Goal: Navigation & Orientation: Find specific page/section

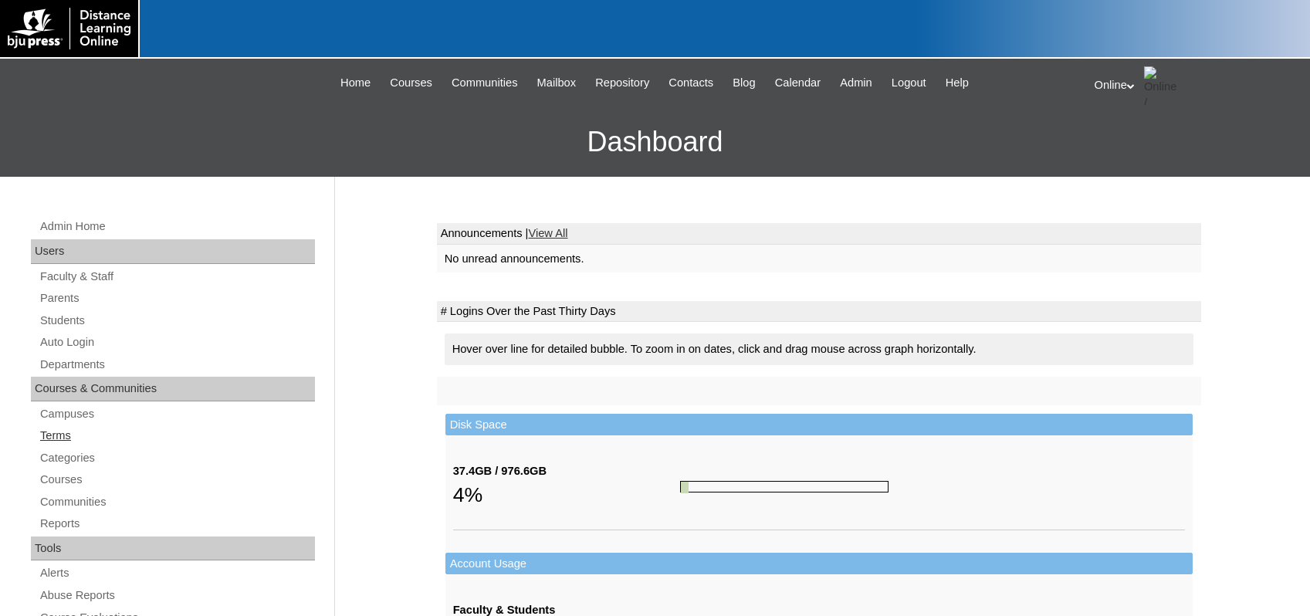
drag, startPoint x: 73, startPoint y: 434, endPoint x: 139, endPoint y: 422, distance: 67.4
click at [73, 434] on link "Terms" at bounding box center [177, 435] width 276 height 19
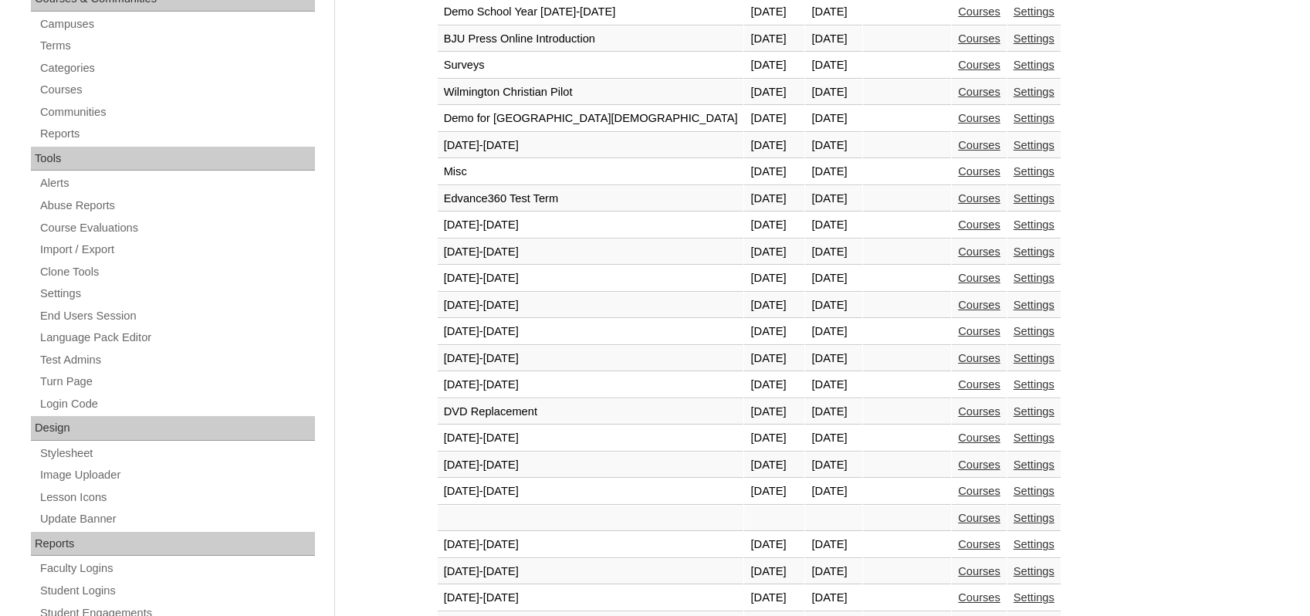
scroll to position [463, 0]
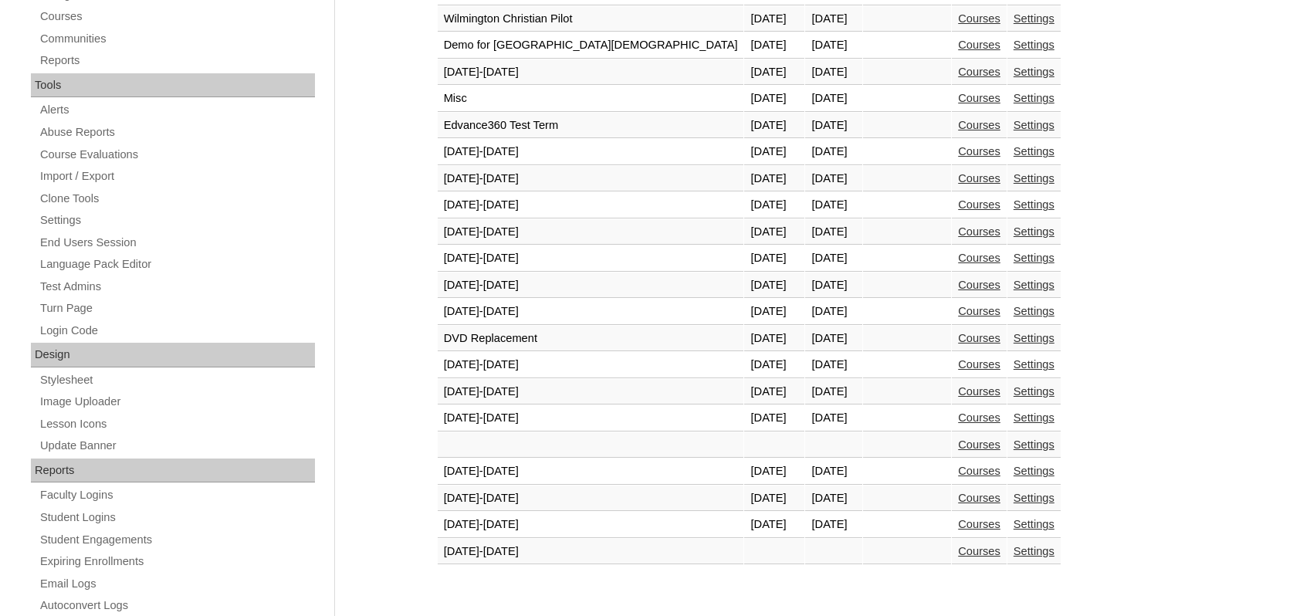
click at [958, 523] on link "Courses" at bounding box center [979, 524] width 42 height 12
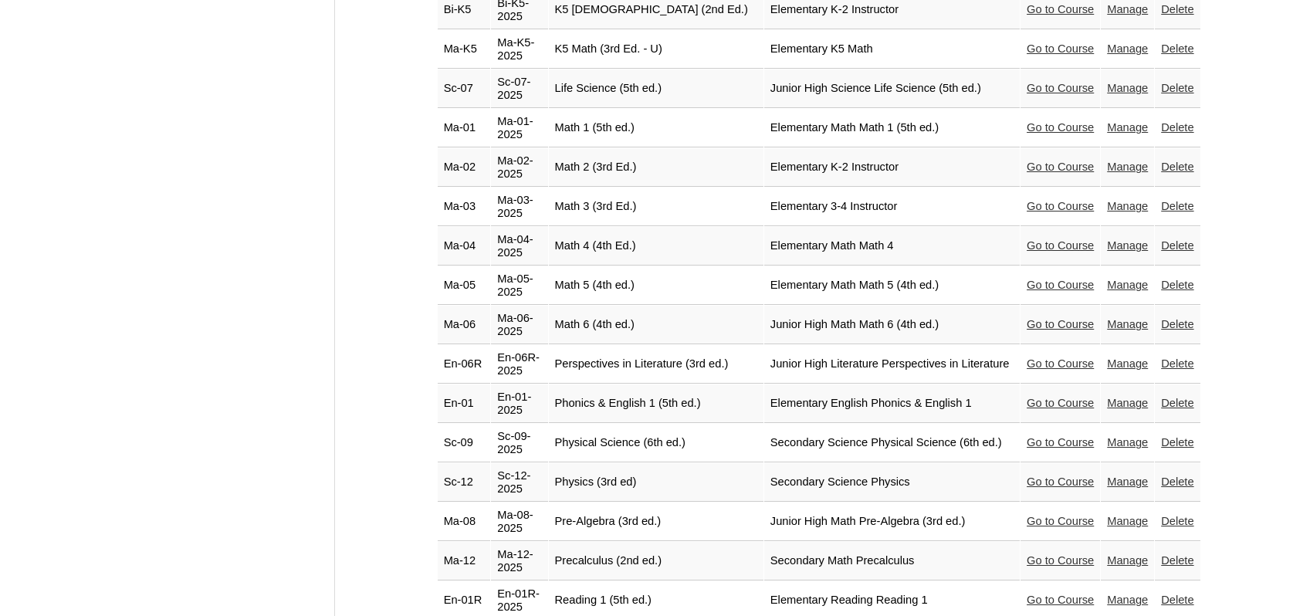
scroll to position [2628, 0]
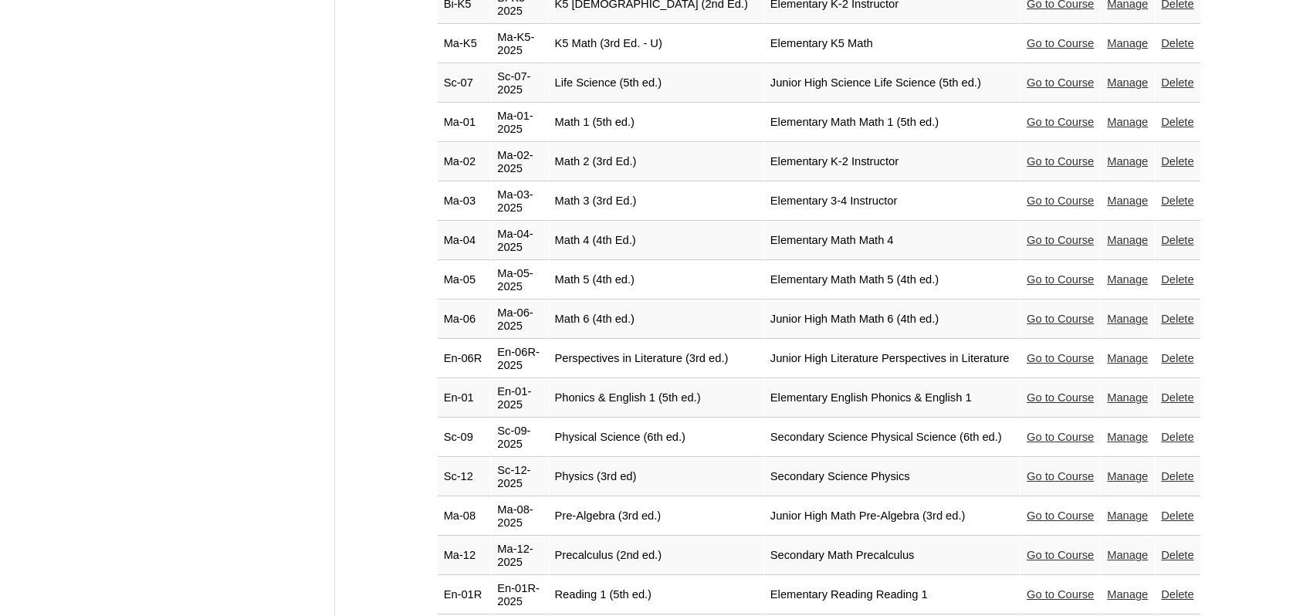
click at [1028, 352] on link "Go to Course" at bounding box center [1060, 358] width 67 height 12
